Goal: Check status: Check status

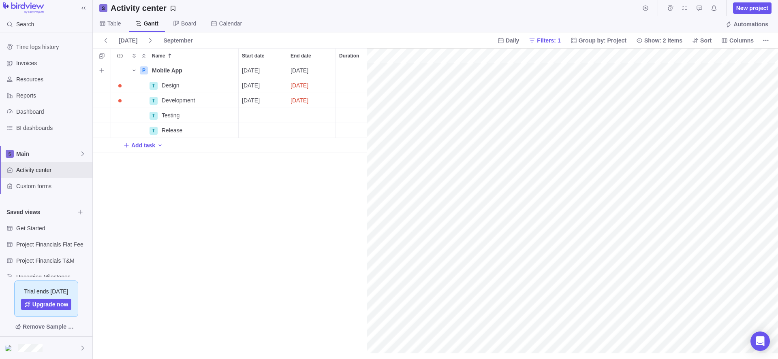
scroll to position [0, 4270]
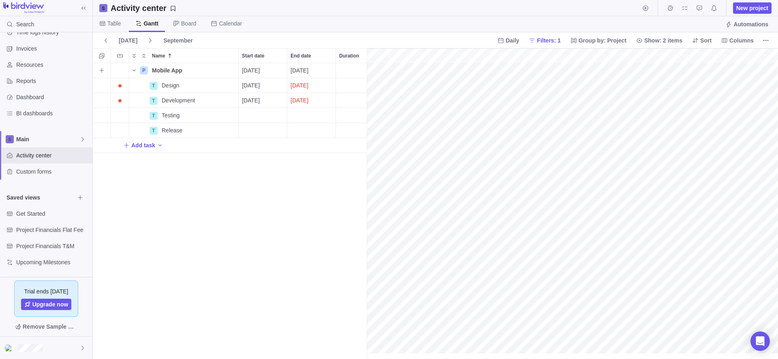
click at [133, 71] on icon "Name" at bounding box center [134, 70] width 6 height 6
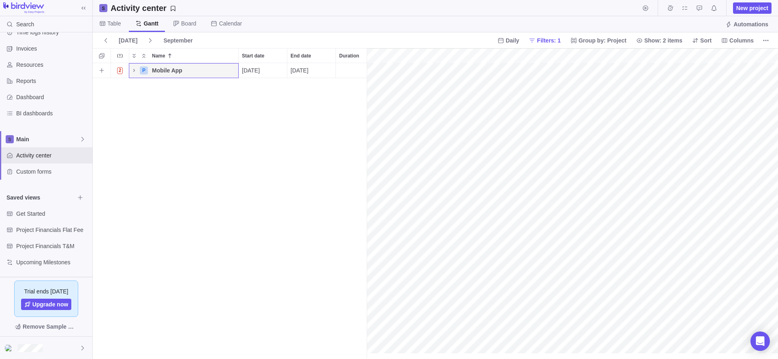
click at [133, 71] on icon "Name" at bounding box center [134, 70] width 6 height 6
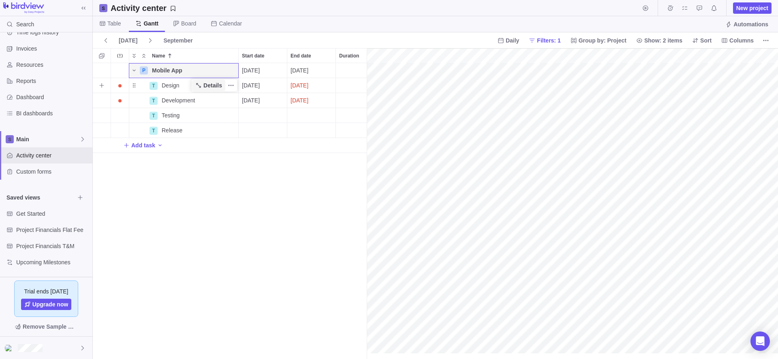
click at [214, 84] on span "Details" at bounding box center [212, 85] width 19 height 8
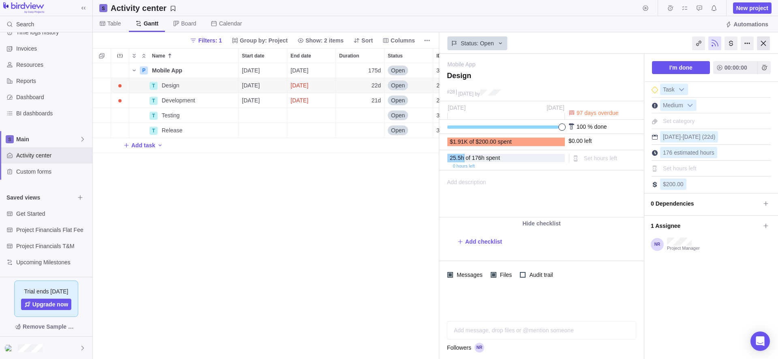
click at [765, 45] on div at bounding box center [763, 43] width 13 height 14
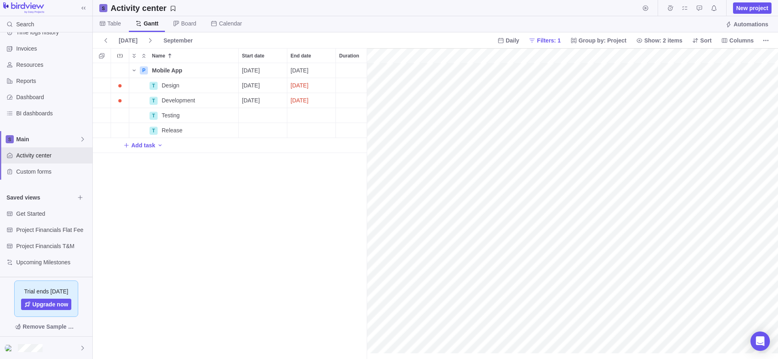
scroll to position [0, 4270]
click at [233, 233] on div "P Mobile App Details [DATE] [DATE] 175d Open 3 T Design Details [DATE] [DATE] 2…" at bounding box center [230, 211] width 274 height 296
